Goal: Task Accomplishment & Management: Manage account settings

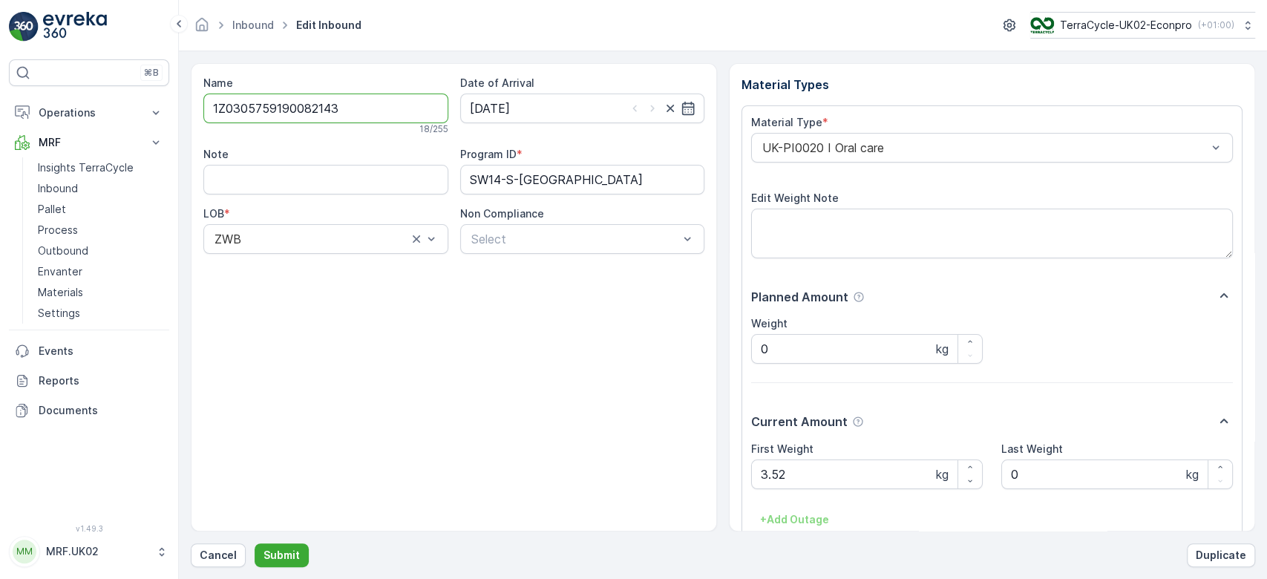
drag, startPoint x: 353, startPoint y: 105, endPoint x: 145, endPoint y: 96, distance: 208.7
click at [145, 96] on div "⌘B Operations Planning Routes & Tasks Cockpit Settings MRF Insights TerraCycle …" at bounding box center [633, 289] width 1267 height 579
click at [213, 545] on button "Cancel" at bounding box center [218, 555] width 55 height 24
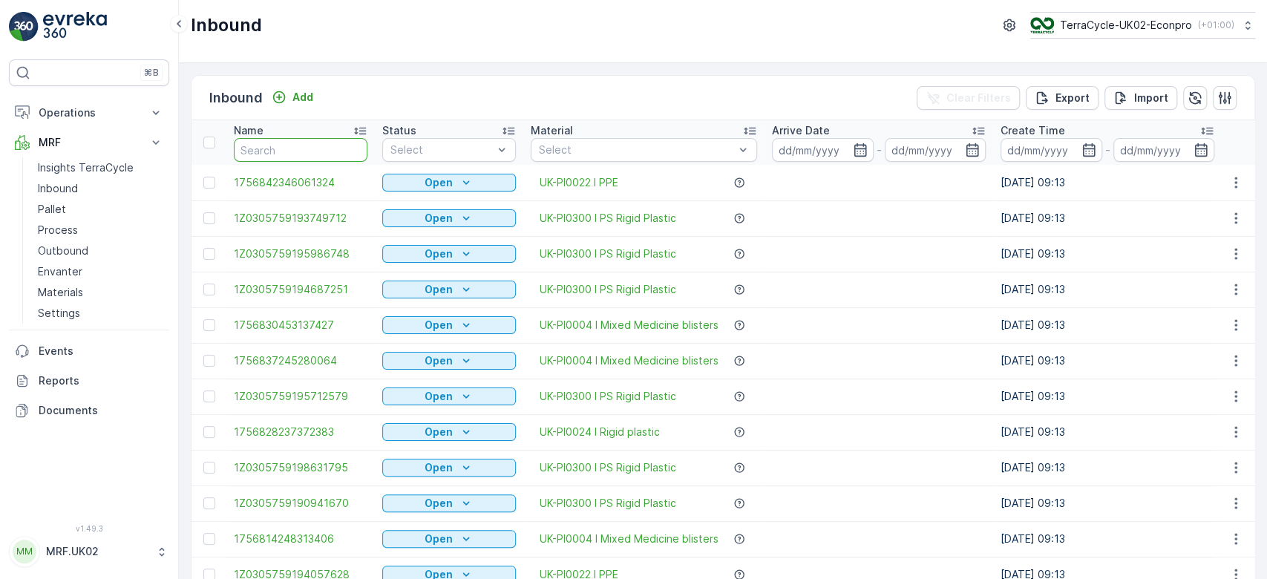
click at [261, 153] on input "text" at bounding box center [301, 150] width 134 height 24
paste input "1Z0305759190082143"
type input "1Z0305759190082143"
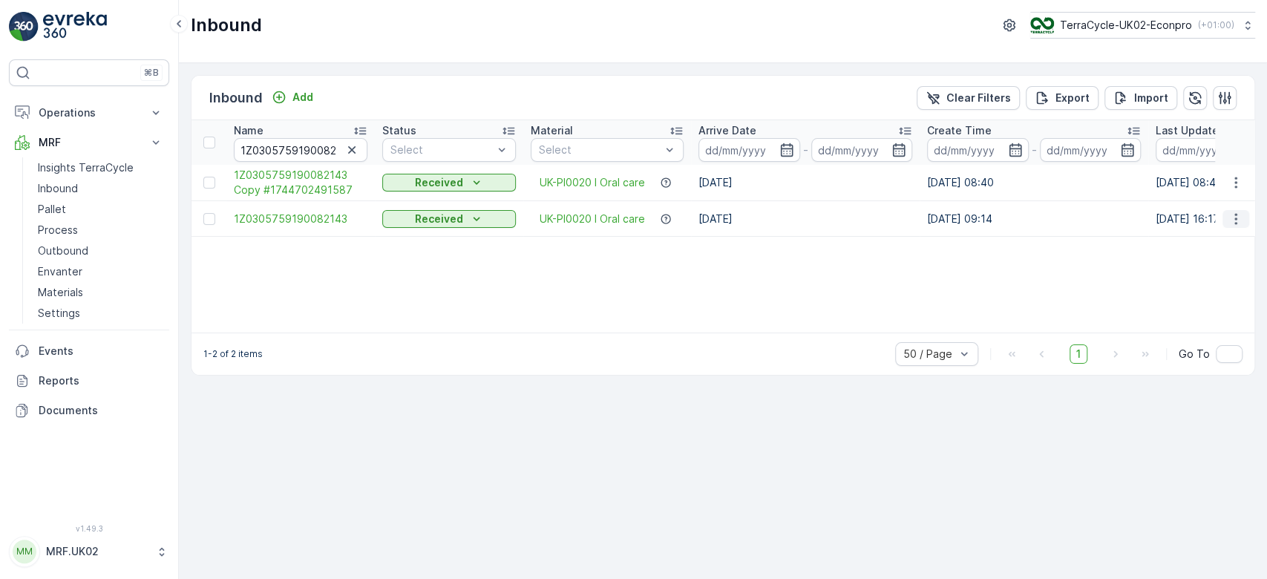
click at [1236, 223] on icon "button" at bounding box center [1235, 218] width 15 height 15
click at [1191, 277] on span "Duplicate Inbound" at bounding box center [1200, 282] width 91 height 15
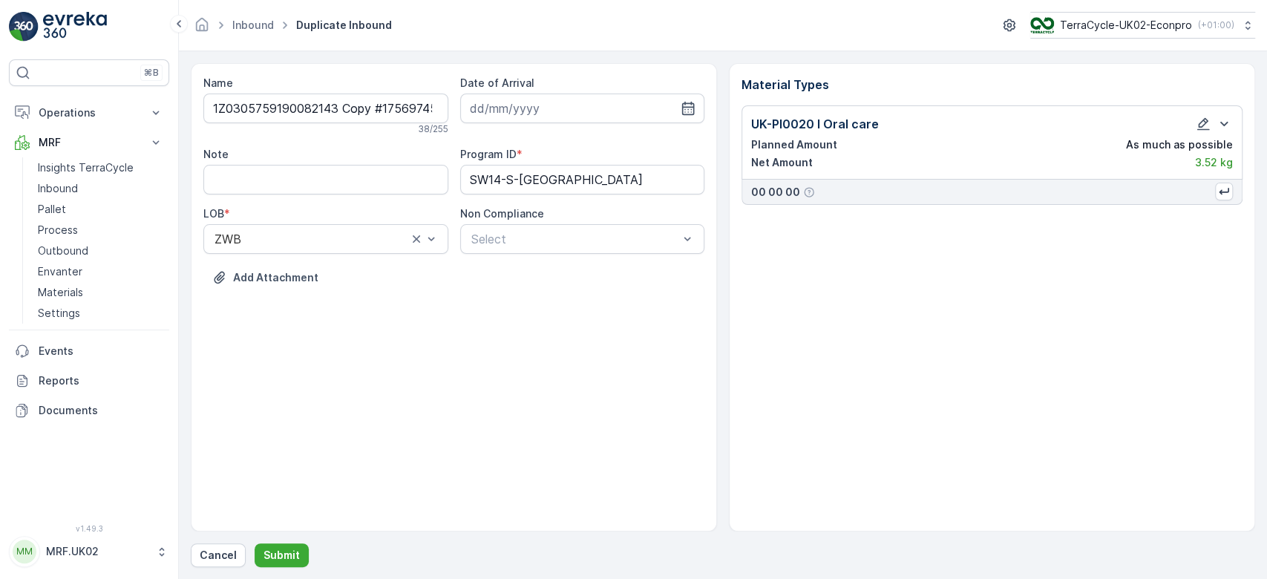
type input "[DATE]"
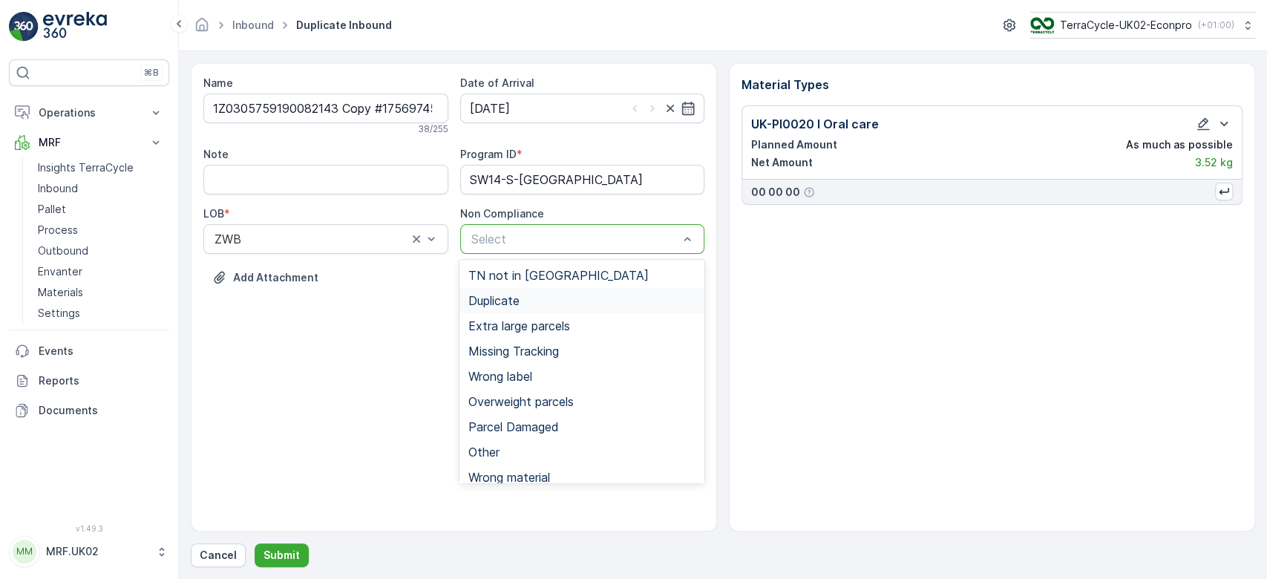
click at [528, 298] on div "Duplicate" at bounding box center [581, 300] width 227 height 13
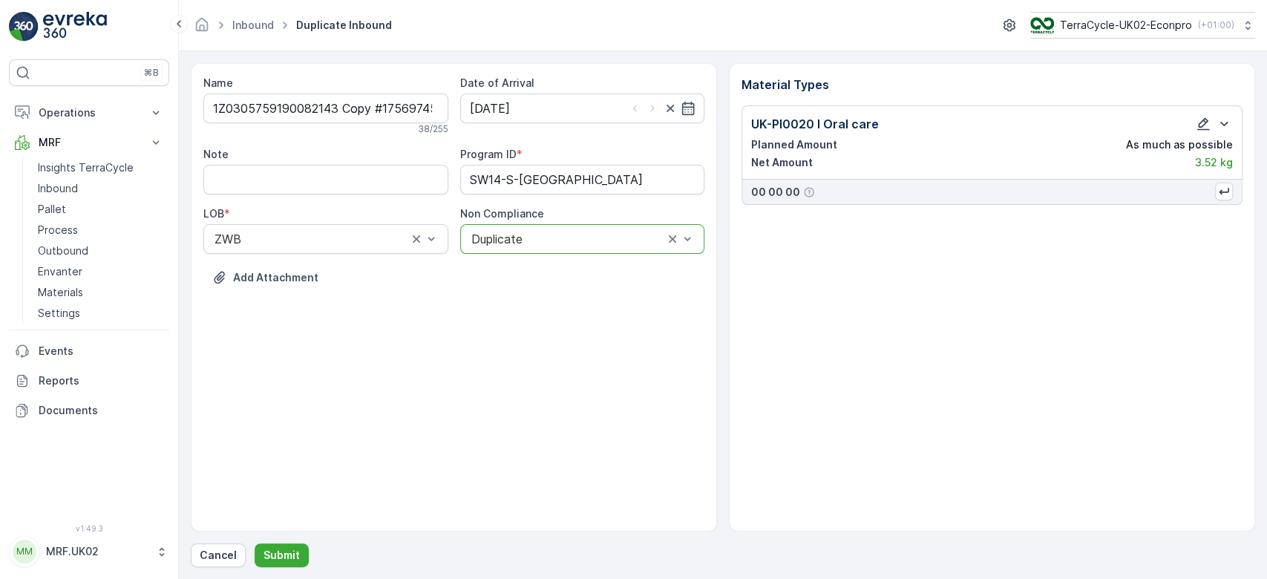
click at [1204, 122] on icon "button" at bounding box center [1202, 124] width 15 height 15
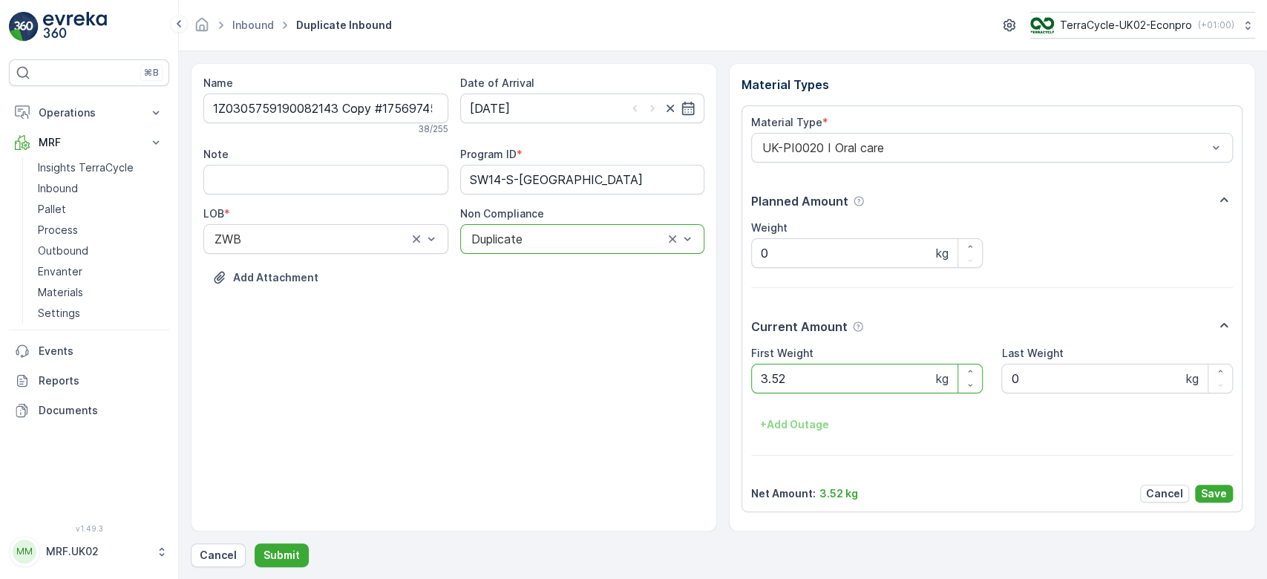
drag, startPoint x: 892, startPoint y: 366, endPoint x: 848, endPoint y: 398, distance: 54.2
click at [848, 398] on div "First Weight 3.52 kg Last Weight 0 kg + Add Outage" at bounding box center [992, 391] width 482 height 91
type Weight "3"
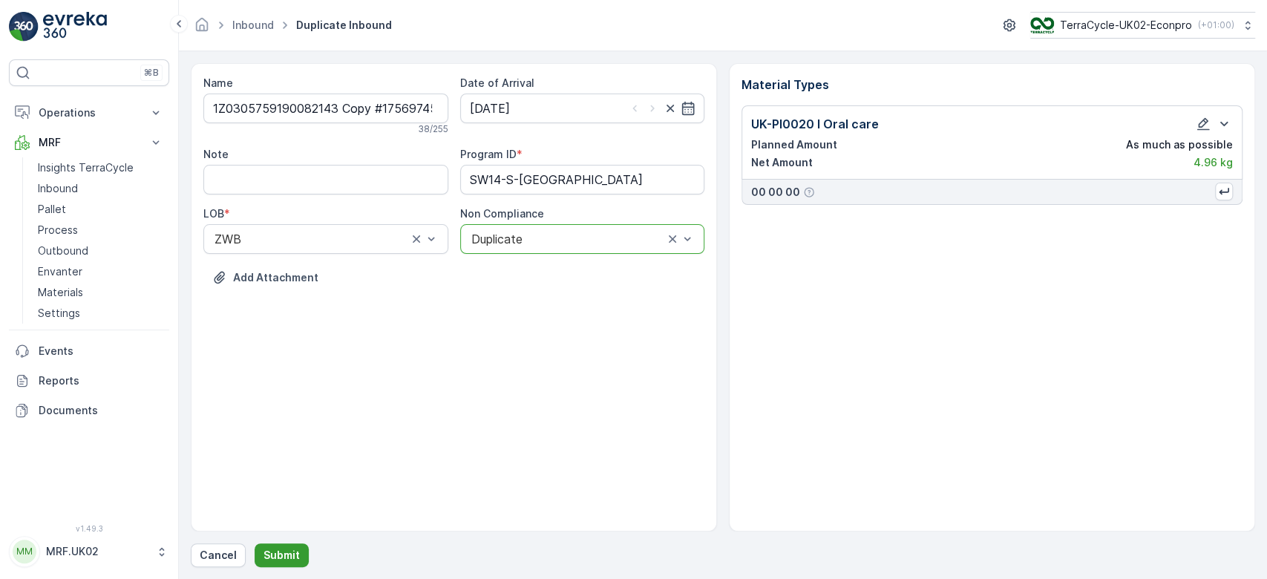
click at [278, 548] on p "Submit" at bounding box center [281, 555] width 36 height 15
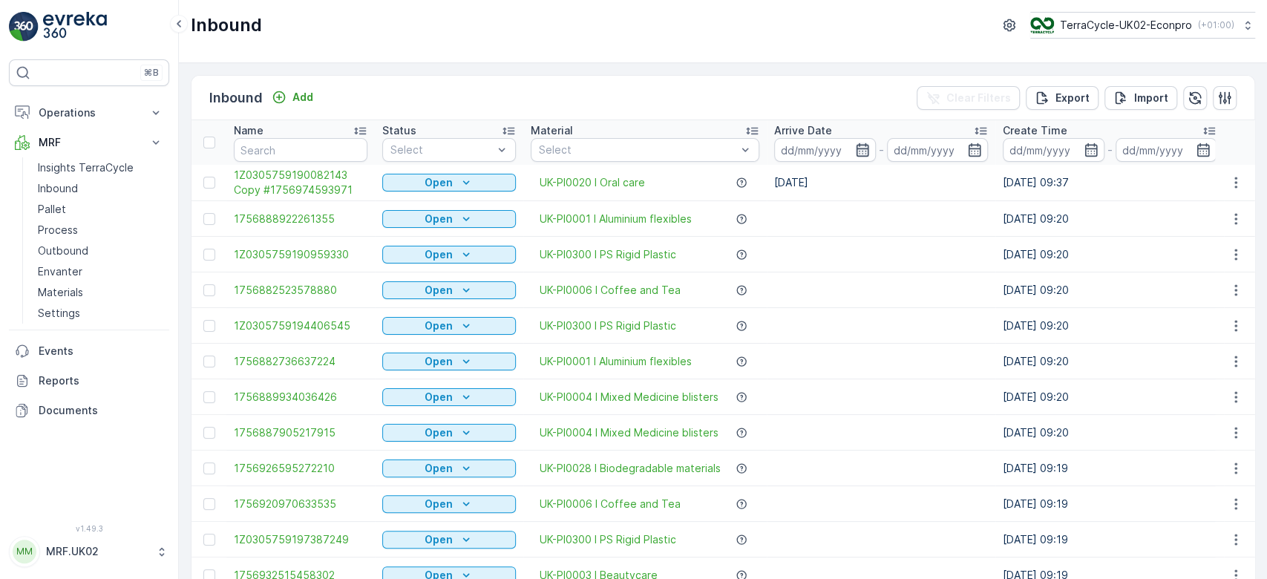
click at [861, 148] on icon "button" at bounding box center [862, 149] width 13 height 13
click at [327, 180] on span "1Z0305759190082143 Copy #1756974593971" at bounding box center [301, 183] width 134 height 30
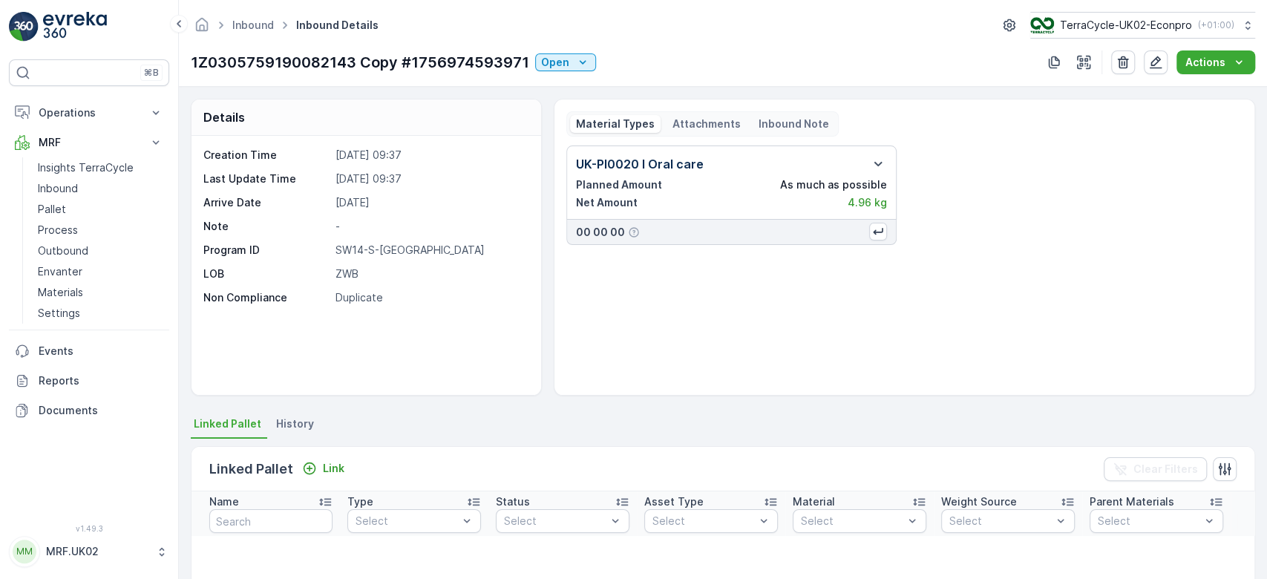
drag, startPoint x: 392, startPoint y: 198, endPoint x: 656, endPoint y: 148, distance: 268.8
click at [656, 148] on div "Details Creation Time [DATE] 09:37 Last Update Time [DATE] 09:37 Arrive Date [D…" at bounding box center [723, 247] width 1064 height 297
click at [1161, 68] on icon "button" at bounding box center [1155, 62] width 13 height 13
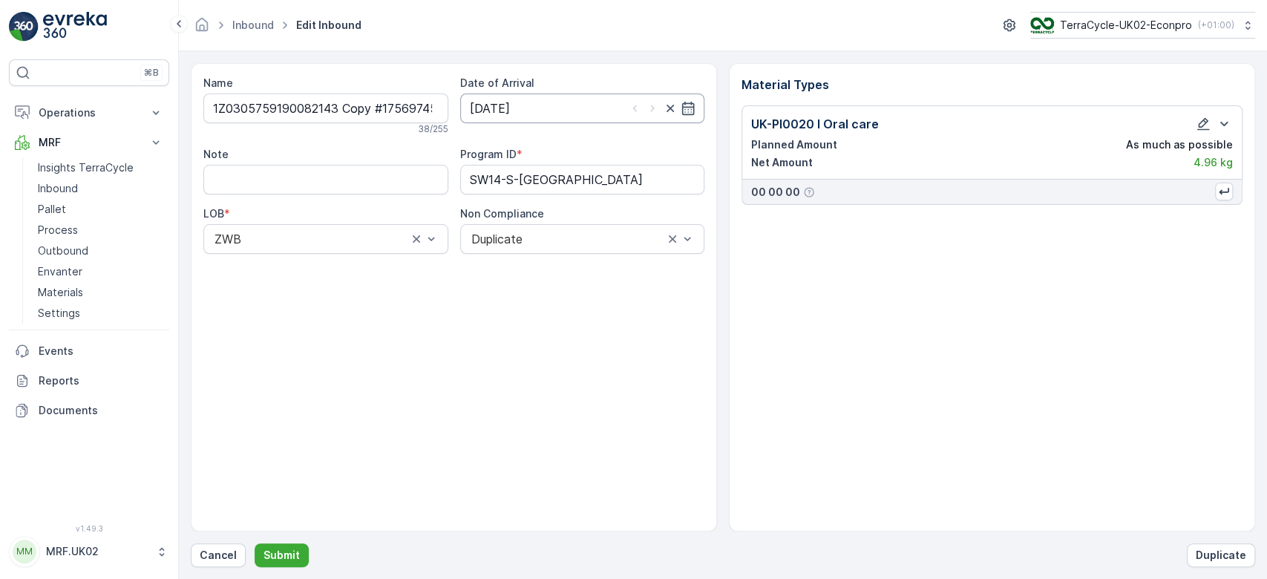
click at [583, 114] on input "[DATE]" at bounding box center [582, 108] width 245 height 30
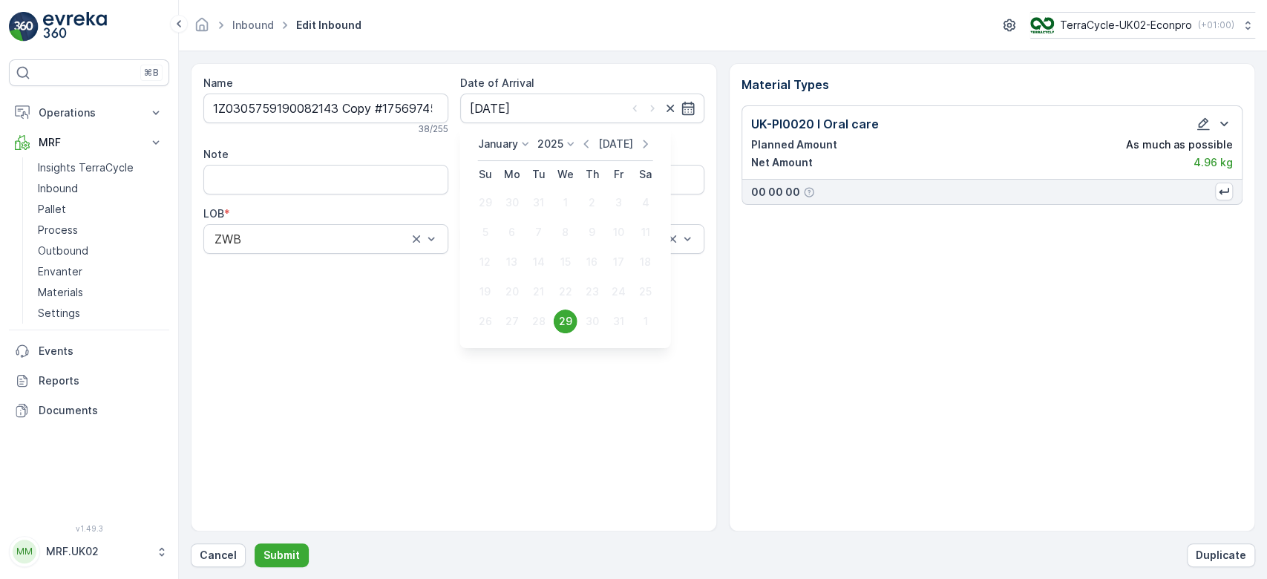
click at [626, 148] on p "[DATE]" at bounding box center [615, 144] width 35 height 15
click at [522, 142] on div "[DATE] [DATE] Su Mo Tu We Th Fr Sa 31 1 2 3 4 5 6 7 8 9 10 11 12 13 14 15 16 17…" at bounding box center [574, 237] width 204 height 200
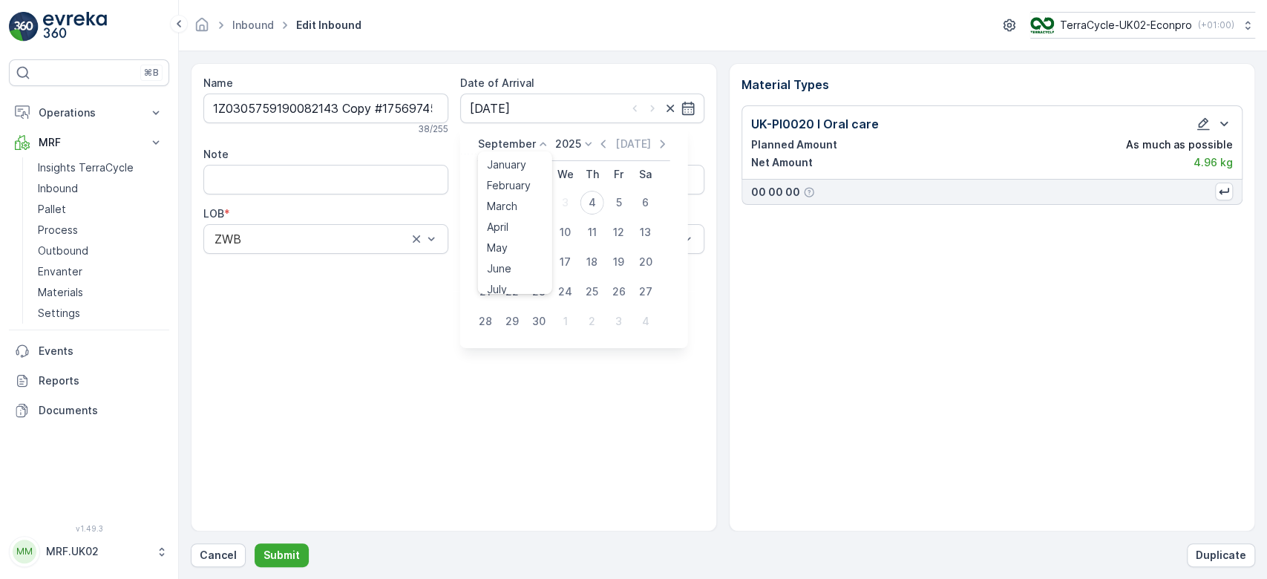
click at [522, 142] on p "September" at bounding box center [507, 144] width 58 height 15
click at [508, 275] on span "September" at bounding box center [515, 274] width 56 height 15
click at [615, 258] on div "19" at bounding box center [619, 262] width 24 height 24
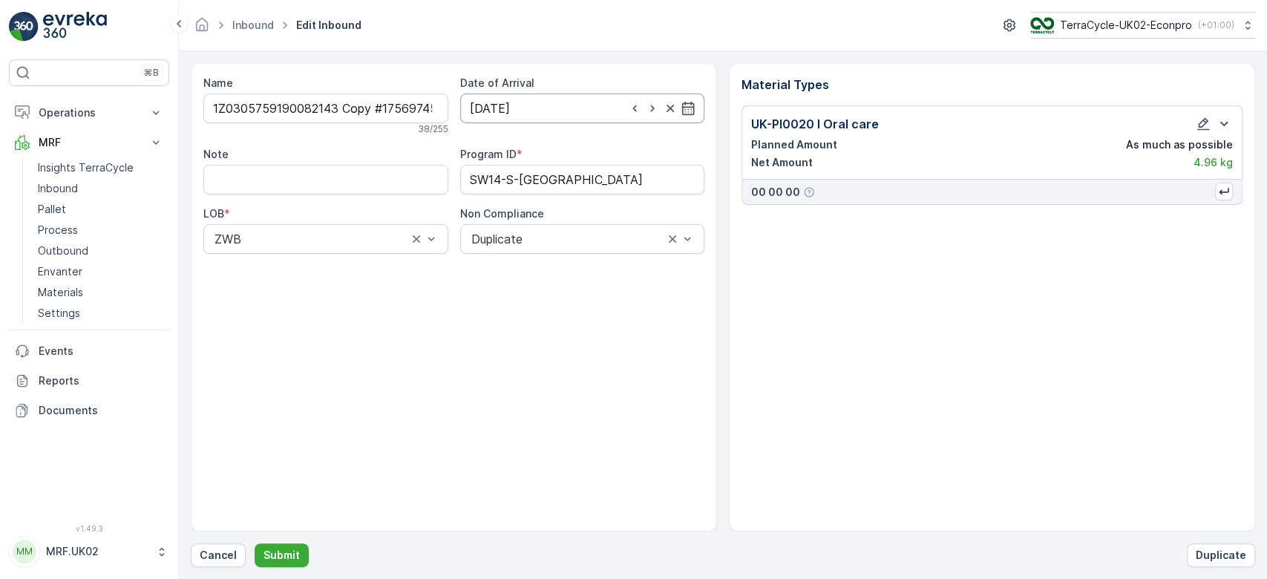
click at [698, 103] on input "[DATE]" at bounding box center [582, 108] width 245 height 30
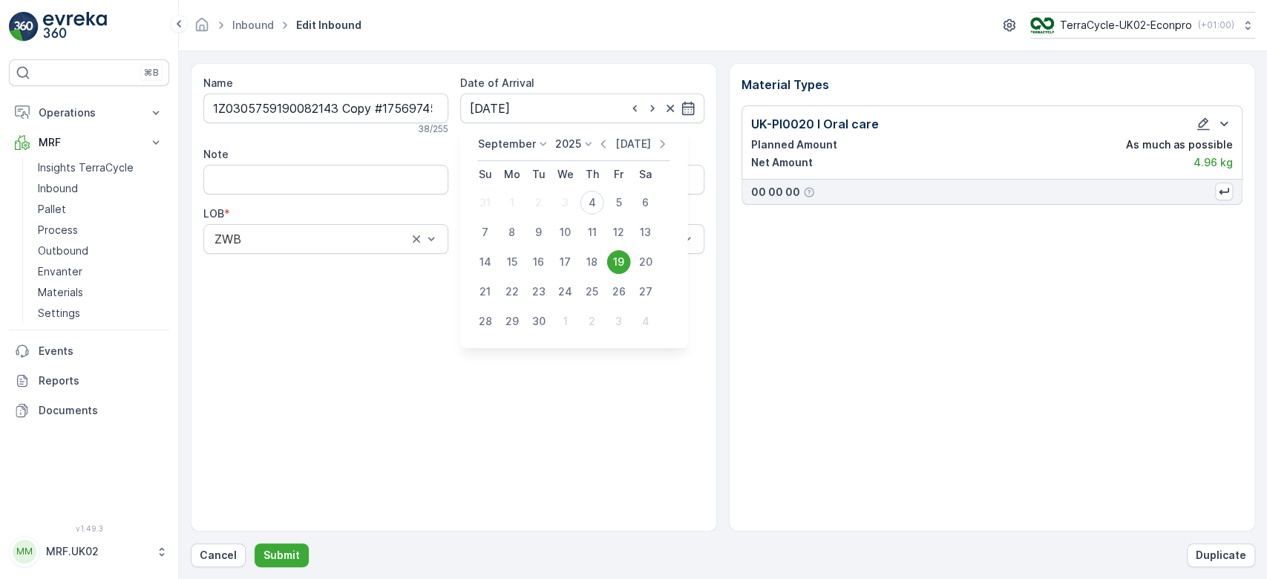
click at [622, 140] on p "[DATE]" at bounding box center [632, 144] width 35 height 15
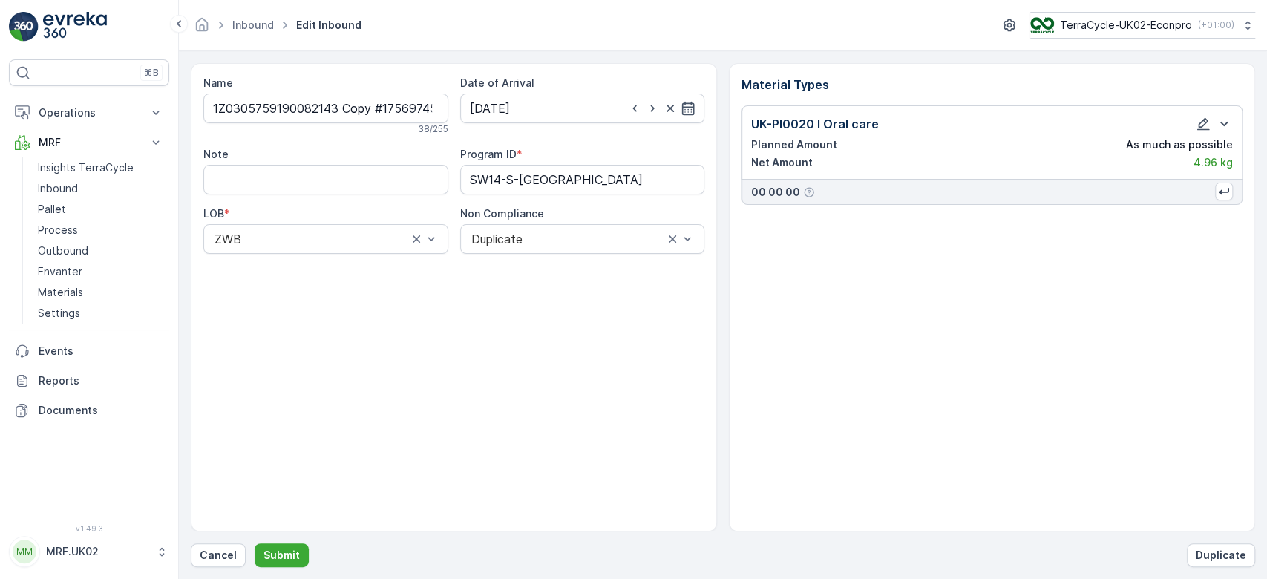
click at [547, 474] on div "Name 1Z0305759190082143 Copy #1756974593971 38 / 255 Date of Arrival [DATE] Not…" at bounding box center [454, 297] width 526 height 468
click at [684, 116] on input "[DATE]" at bounding box center [582, 108] width 245 height 30
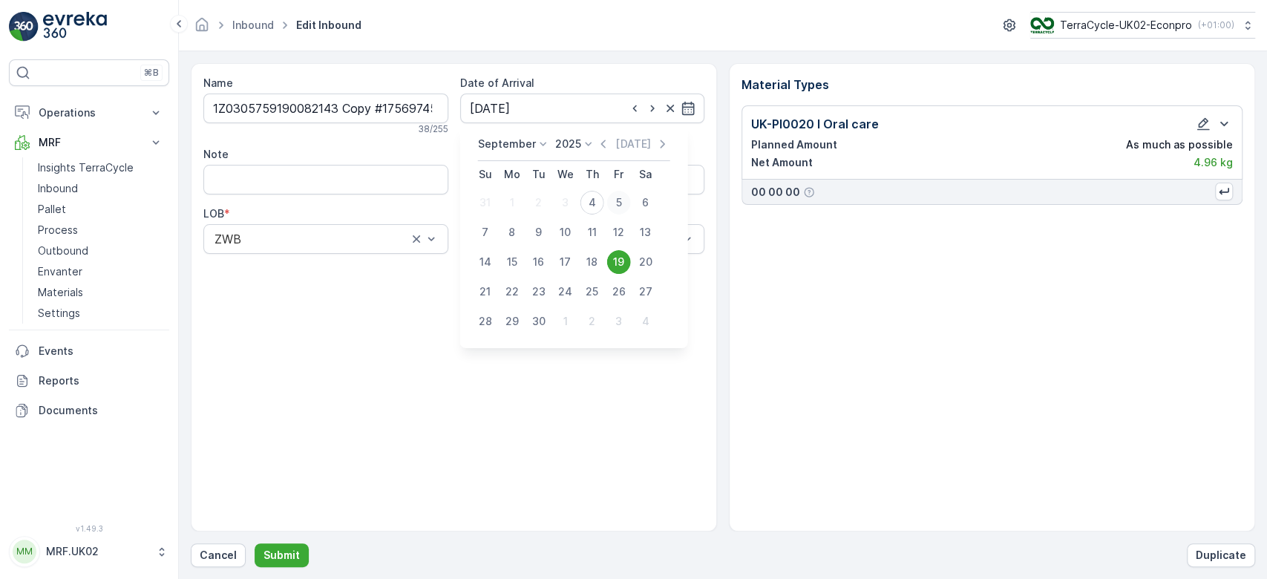
click at [617, 200] on div "5" at bounding box center [619, 203] width 24 height 24
type input "[DATE]"
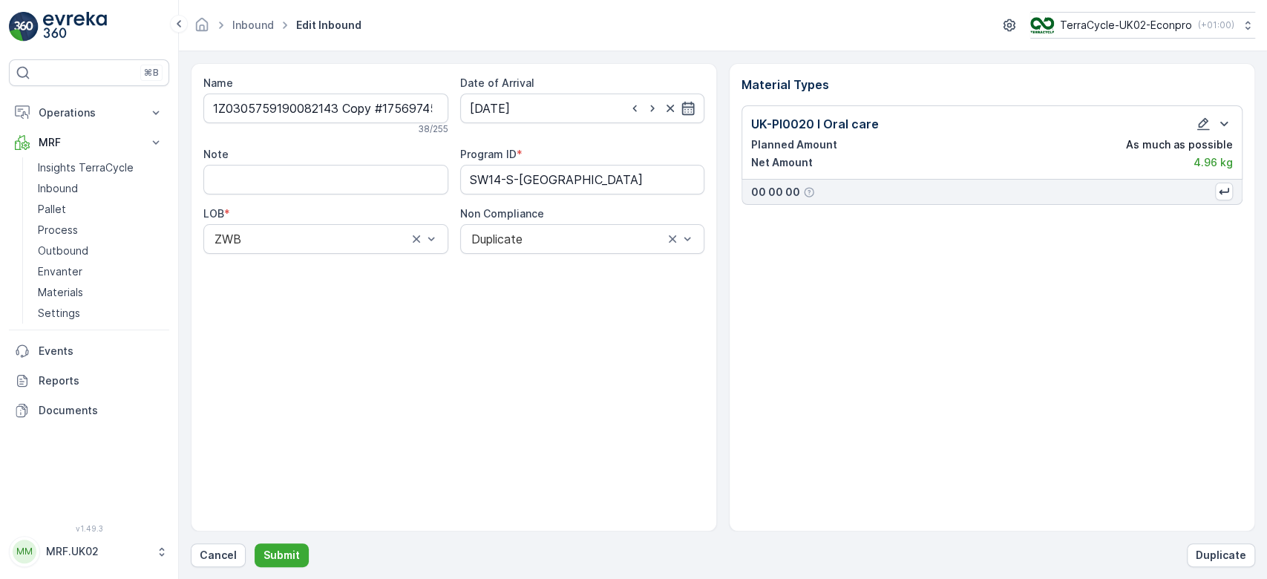
click at [688, 111] on icon "button" at bounding box center [688, 108] width 13 height 13
click at [386, 301] on div "Name 1Z0305759190082143 Copy #1756974593971 38 / 255 Date of Arrival [DATE] Not…" at bounding box center [454, 297] width 526 height 468
click at [224, 556] on p "Cancel" at bounding box center [218, 555] width 37 height 15
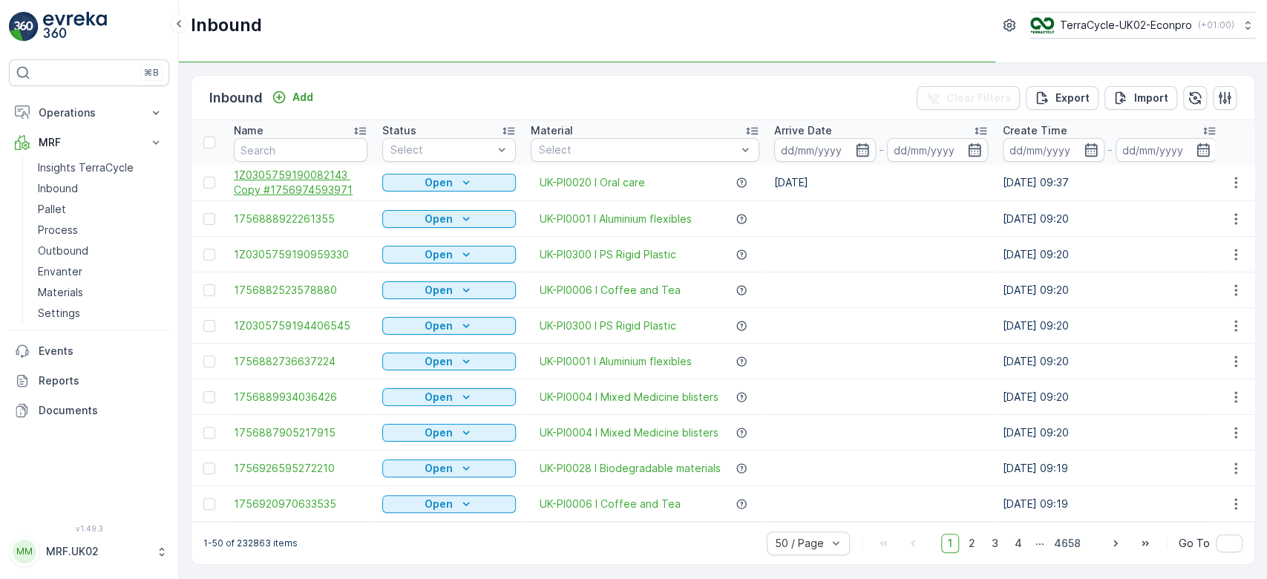
click at [310, 178] on span "1Z0305759190082143 Copy #1756974593971" at bounding box center [301, 183] width 134 height 30
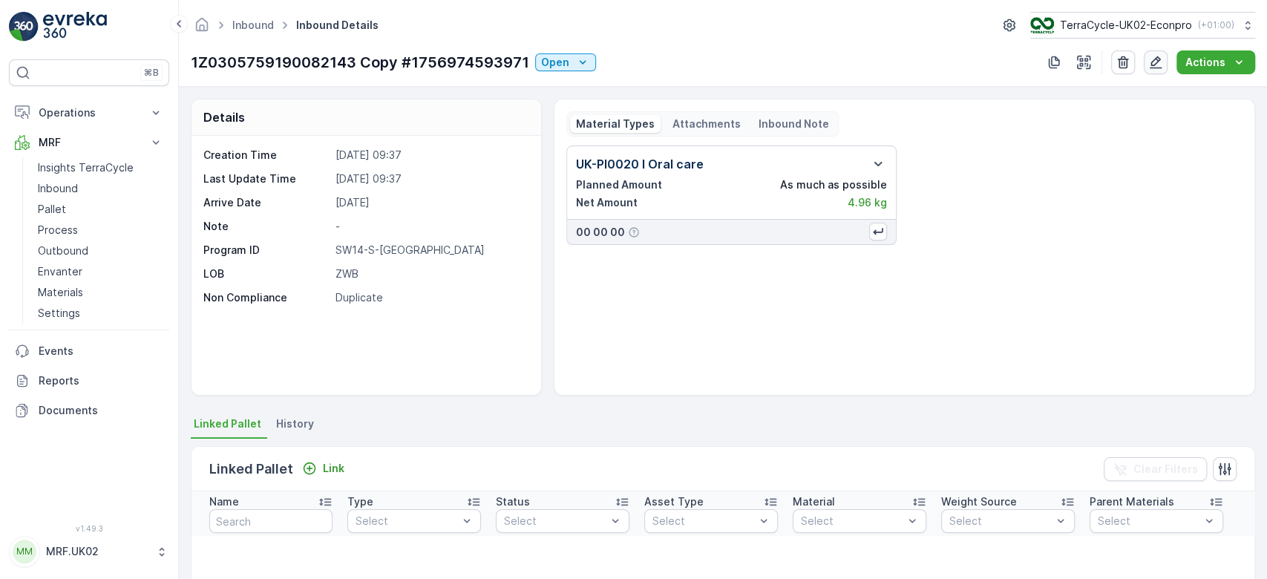
click at [1152, 57] on icon "button" at bounding box center [1155, 62] width 15 height 15
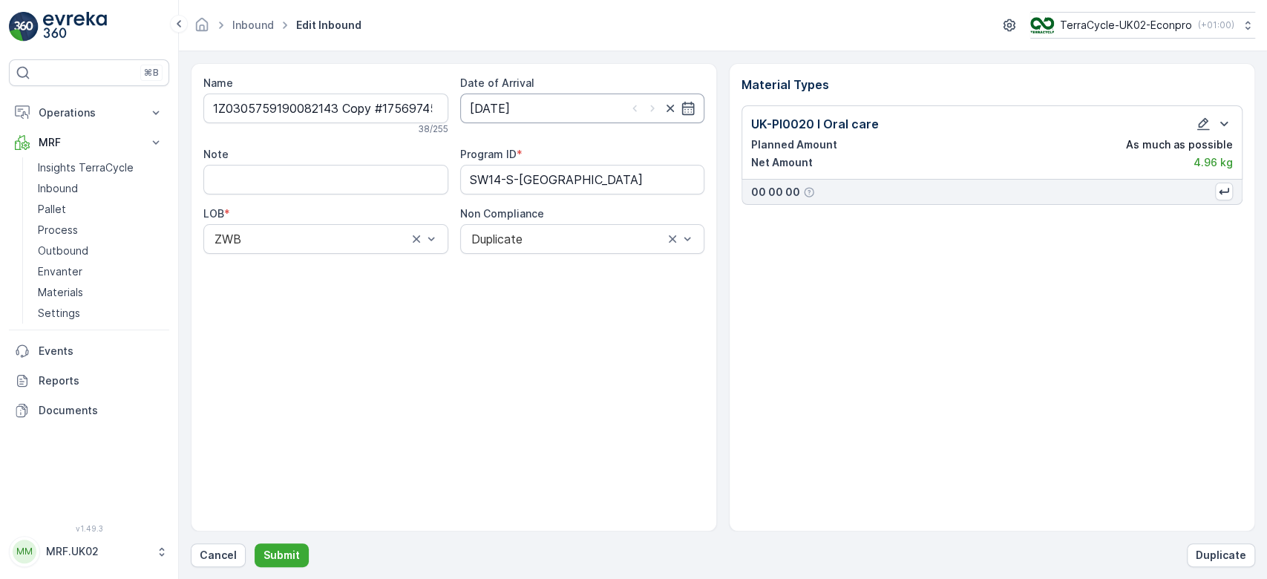
click at [613, 111] on input "[DATE]" at bounding box center [582, 108] width 245 height 30
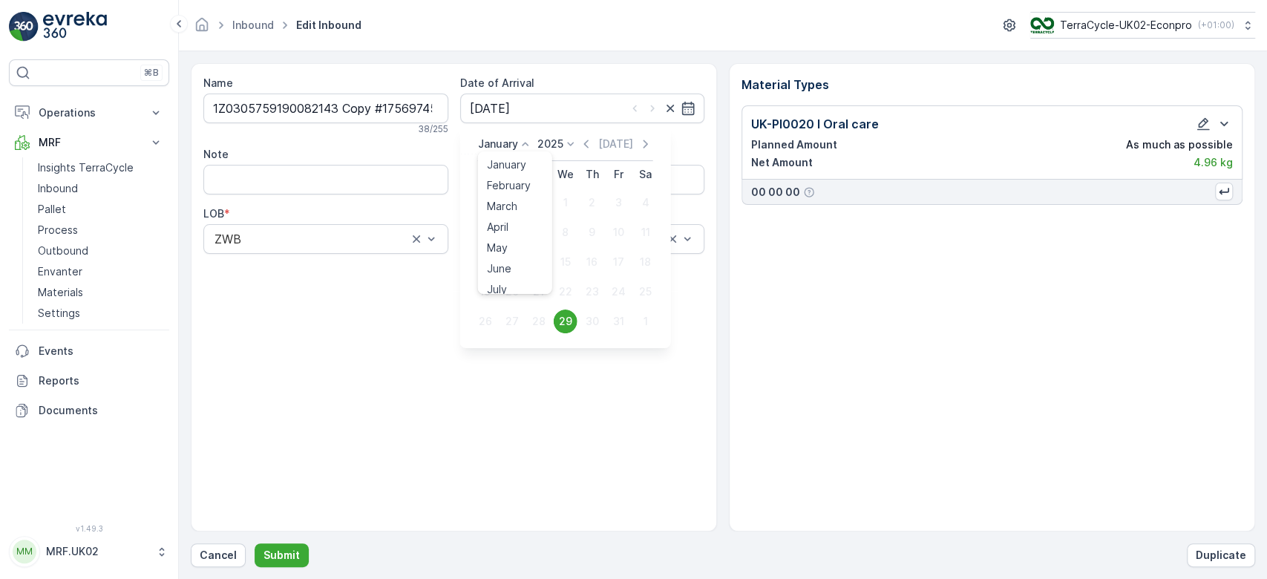
click at [520, 143] on icon at bounding box center [525, 144] width 15 height 15
drag, startPoint x: 548, startPoint y: 213, endPoint x: 519, endPoint y: 280, distance: 73.5
click at [519, 280] on ul "January February March April May June July August September October November De…" at bounding box center [515, 222] width 74 height 142
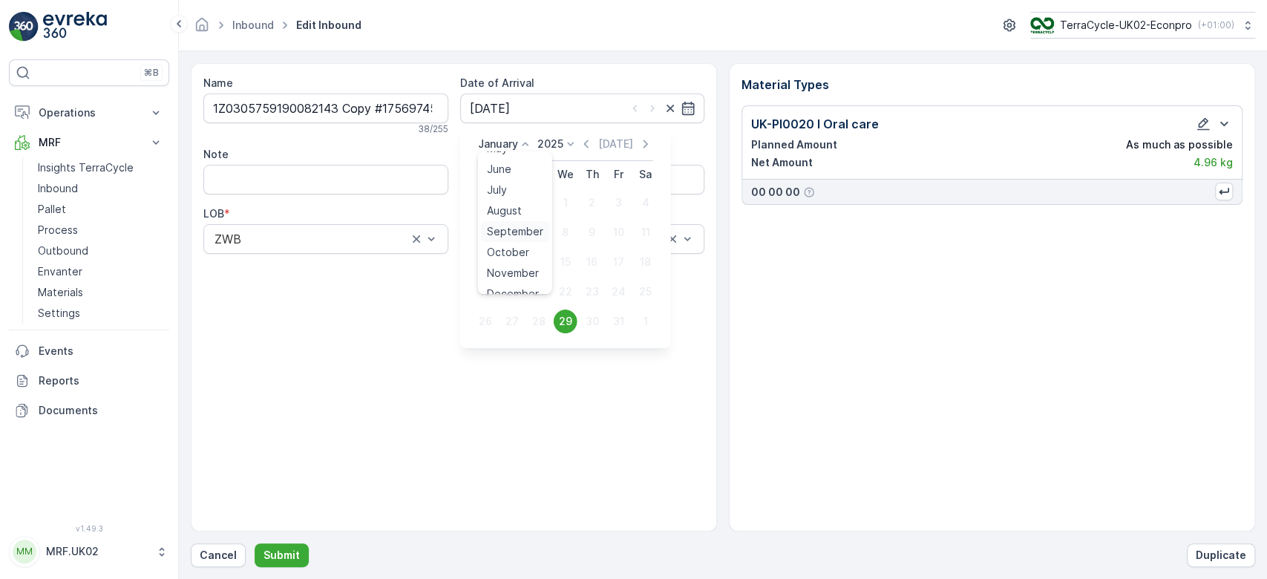
click at [525, 224] on span "September" at bounding box center [515, 231] width 56 height 15
click at [518, 145] on p "September" at bounding box center [507, 144] width 58 height 15
click at [511, 186] on span "February" at bounding box center [509, 185] width 44 height 15
click at [528, 141] on icon at bounding box center [529, 144] width 15 height 15
click at [620, 140] on p "[DATE]" at bounding box center [619, 144] width 35 height 15
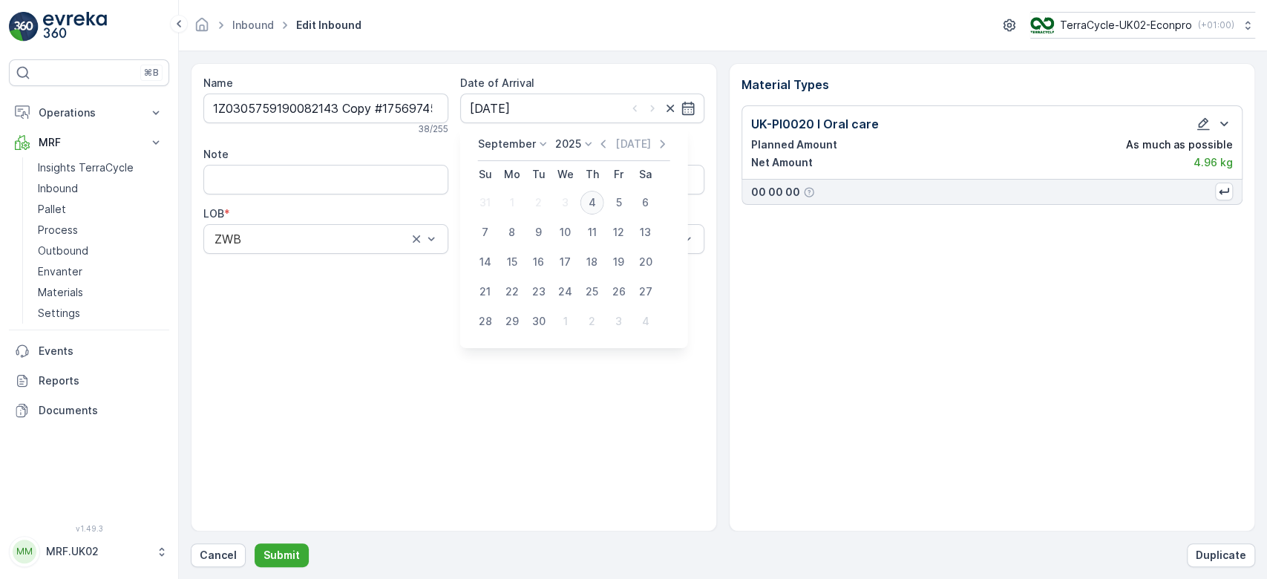
click at [589, 195] on div "4" at bounding box center [592, 203] width 24 height 24
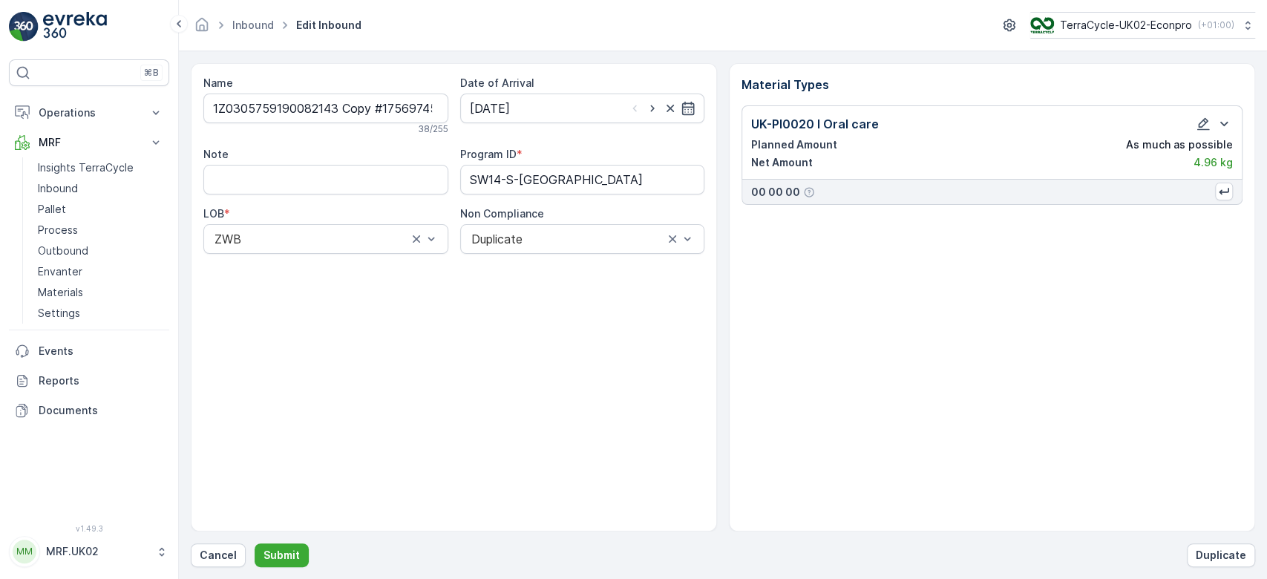
type input "[DATE]"
click at [282, 553] on p "Submit" at bounding box center [281, 555] width 36 height 15
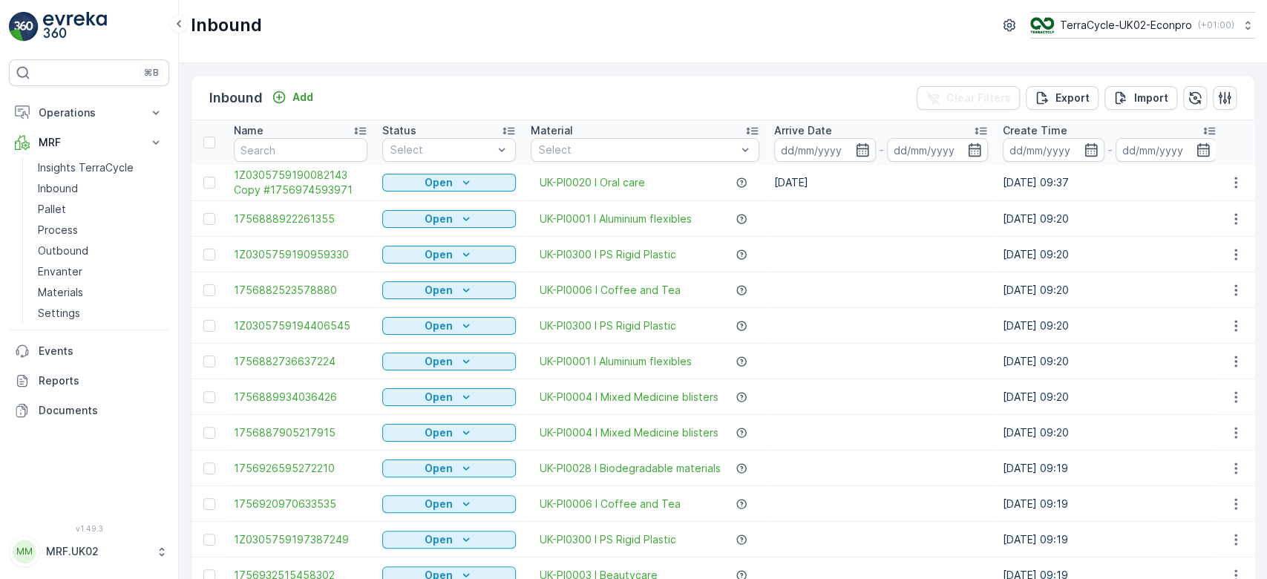
click at [471, 192] on div "Open" at bounding box center [449, 182] width 134 height 21
click at [468, 188] on icon "Open" at bounding box center [466, 182] width 15 height 15
click at [433, 223] on span "Scanned" at bounding box center [413, 224] width 44 height 15
